Goal: Transaction & Acquisition: Obtain resource

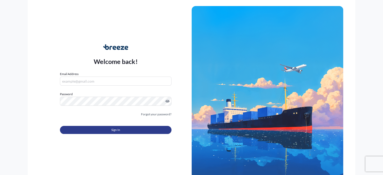
type input "[PERSON_NAME][EMAIL_ADDRESS][DOMAIN_NAME]"
click at [109, 130] on button "Sign In" at bounding box center [115, 130] width 111 height 8
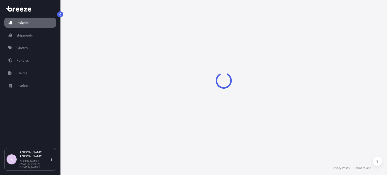
select select "2025"
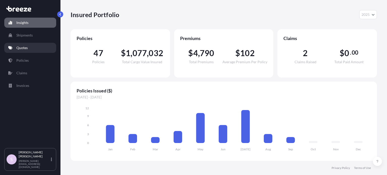
click at [19, 49] on p "Quotes" at bounding box center [21, 47] width 11 height 5
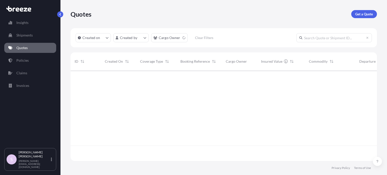
scroll to position [105, 302]
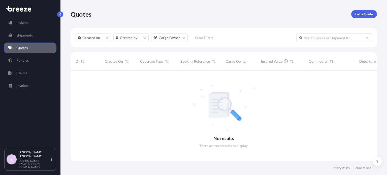
click at [314, 35] on input "text" at bounding box center [333, 37] width 75 height 9
paste input "ASST255798"
type input "ASST255798"
click at [364, 16] on p "Get a Quote" at bounding box center [364, 14] width 18 height 5
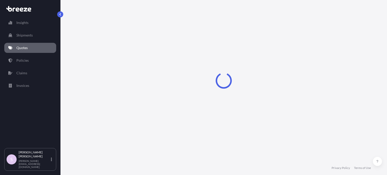
select select "Sea"
select select "1"
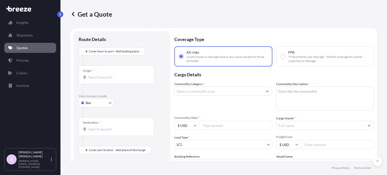
scroll to position [8, 0]
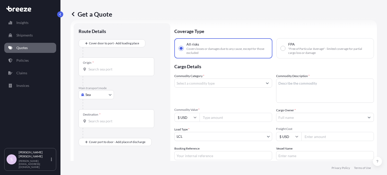
click at [285, 50] on label "FPA "Free of Particular Average" - limited coverage for partial cargo loss or d…" at bounding box center [324, 48] width 89 height 13
click at [285, 50] on input "FPA "Free of Particular Average" - limited coverage for partial cargo loss or d…" at bounding box center [282, 48] width 5 height 5
radio input "true"
